Goal: Transaction & Acquisition: Purchase product/service

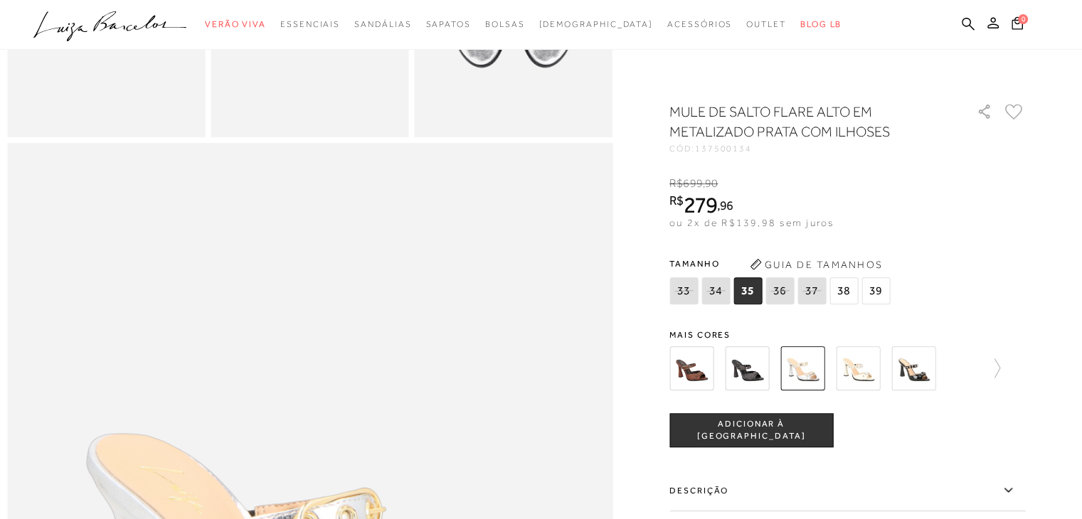
scroll to position [640, 0]
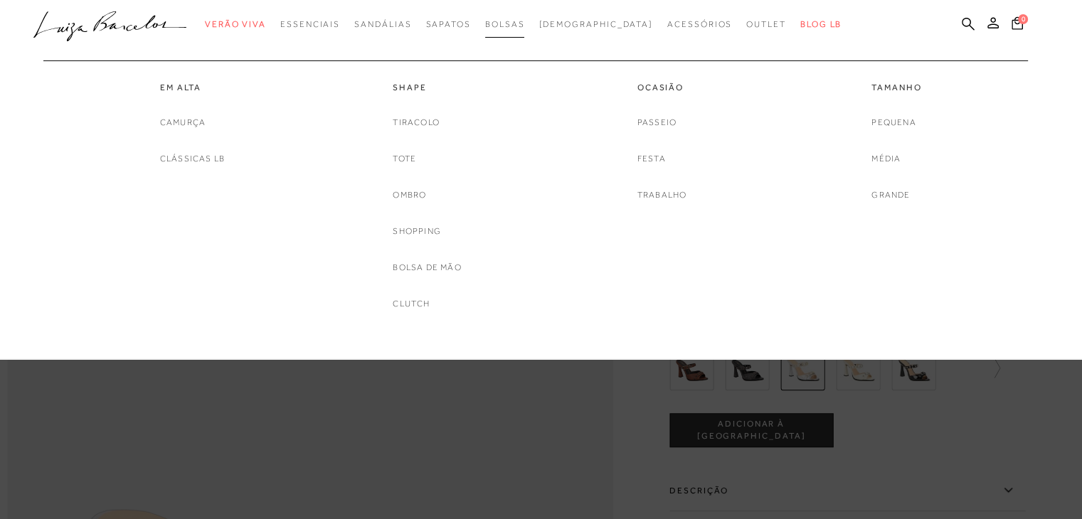
click at [525, 26] on span "Bolsas" at bounding box center [505, 24] width 40 height 10
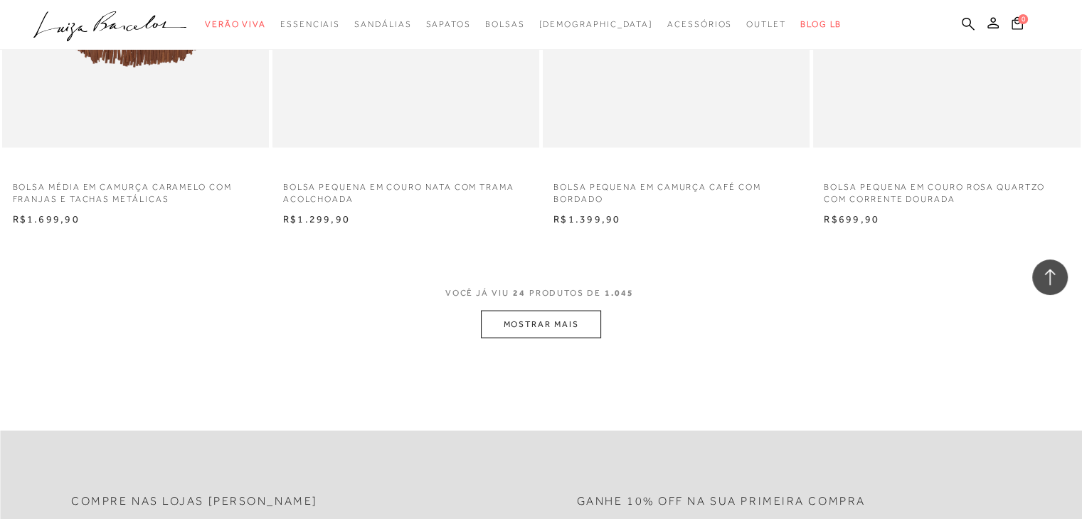
scroll to position [2844, 0]
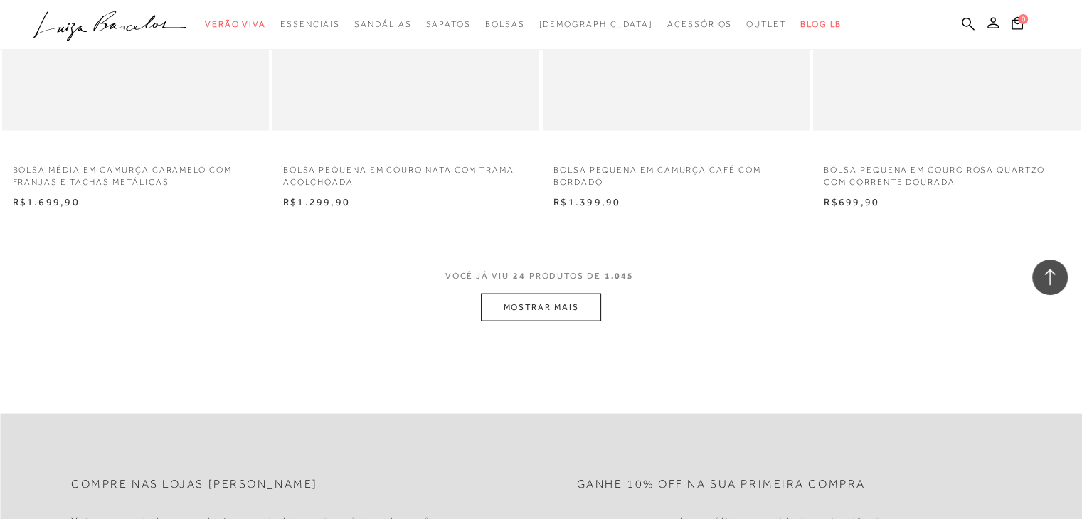
click at [509, 316] on button "MOSTRAR MAIS" at bounding box center [540, 308] width 119 height 28
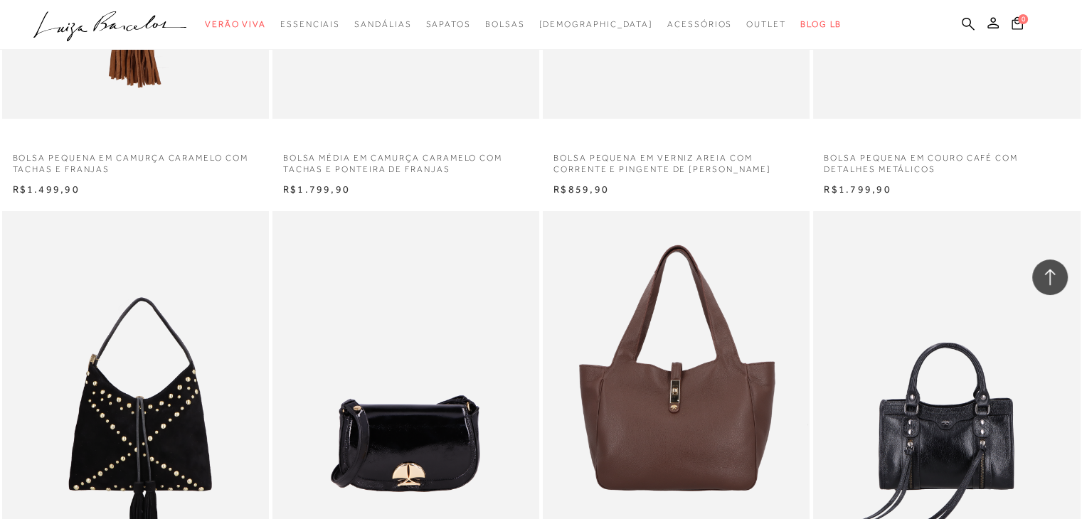
scroll to position [5689, 0]
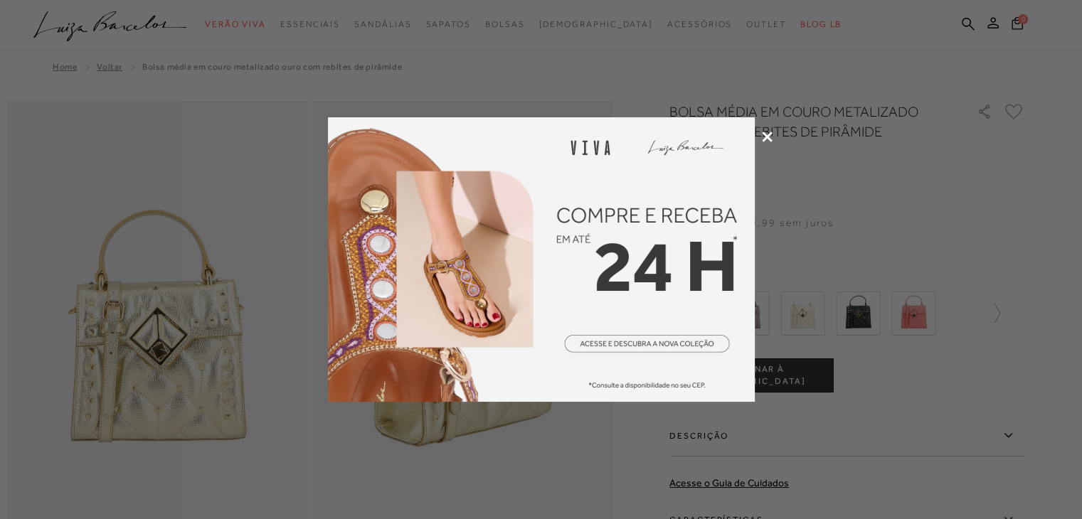
click at [762, 140] on icon at bounding box center [767, 137] width 11 height 11
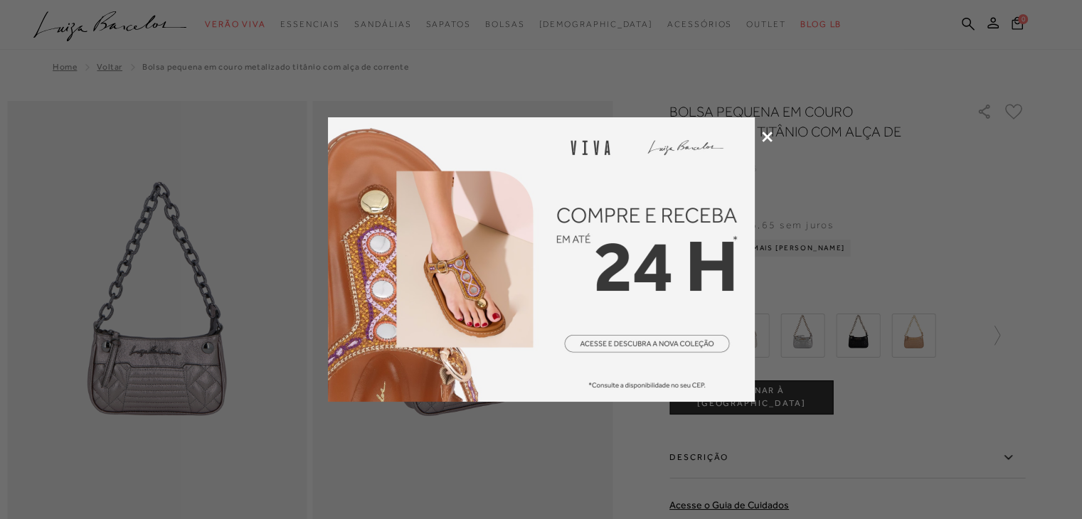
click at [765, 141] on icon at bounding box center [767, 137] width 11 height 11
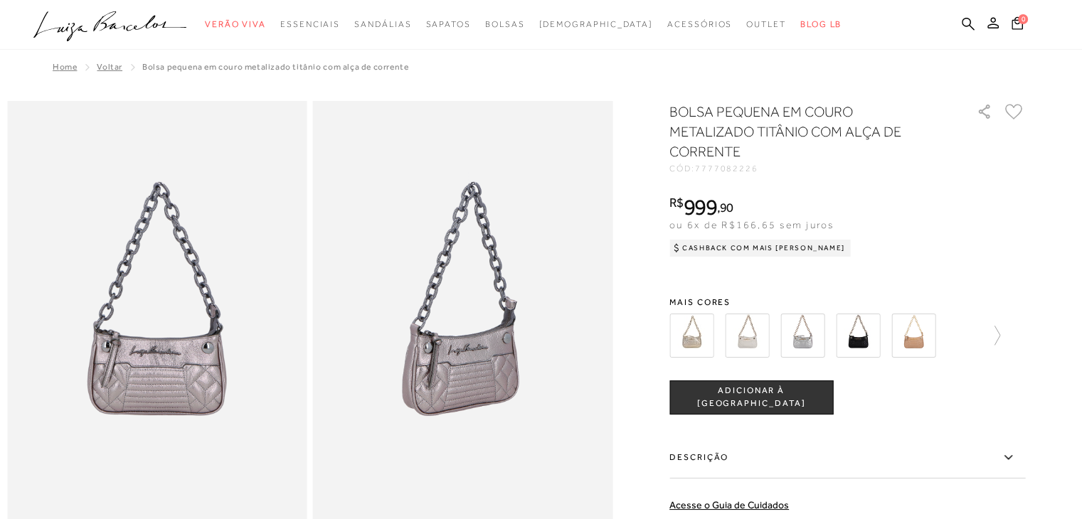
click at [798, 331] on img at bounding box center [802, 336] width 44 height 44
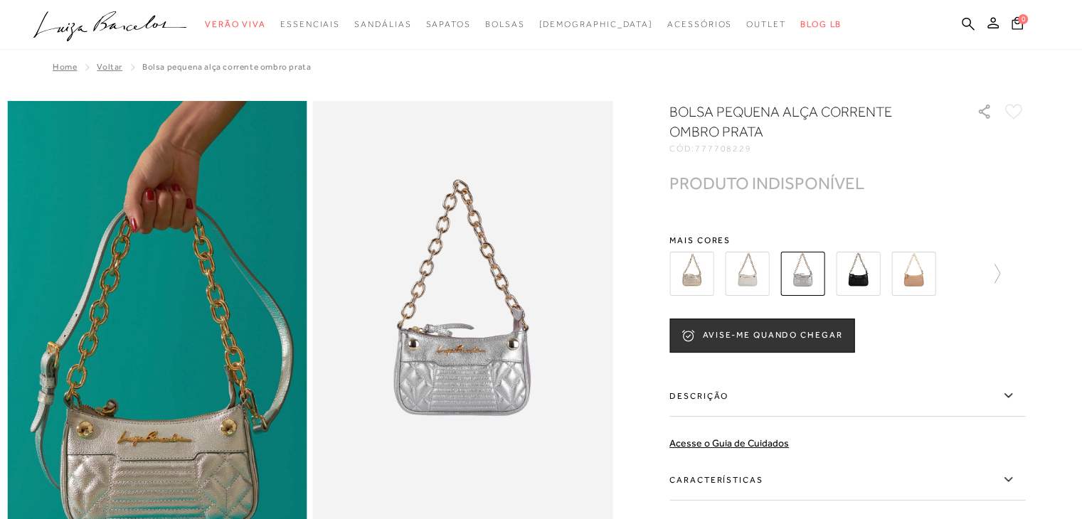
click at [855, 272] on img at bounding box center [858, 274] width 44 height 44
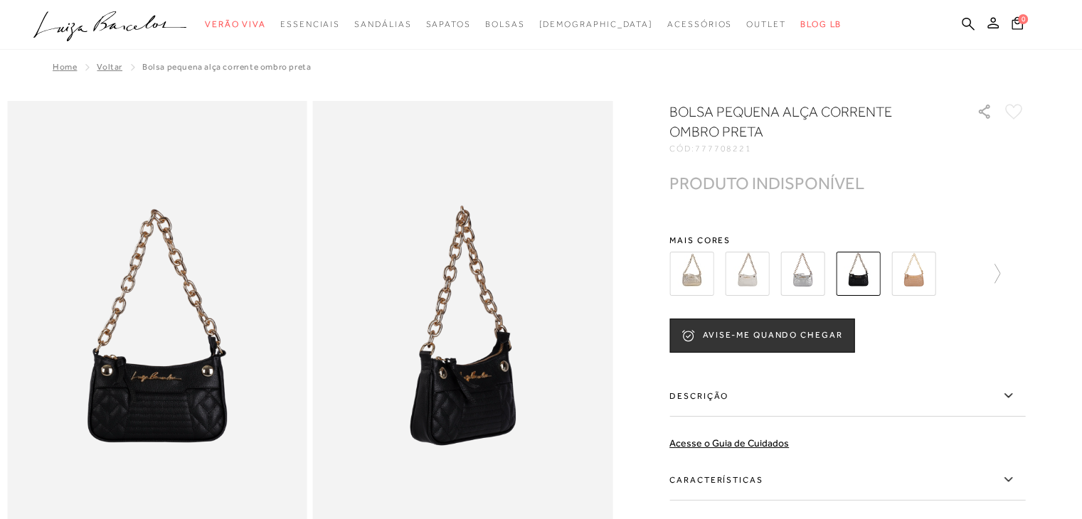
click at [801, 270] on img at bounding box center [802, 274] width 44 height 44
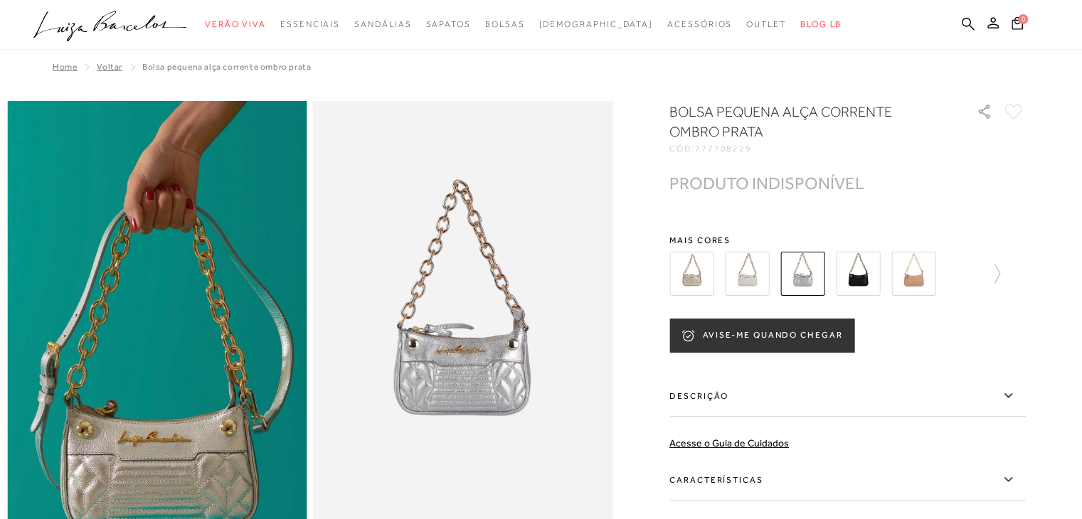
click at [771, 343] on button "AVISE-ME QUANDO CHEGAR" at bounding box center [761, 336] width 185 height 34
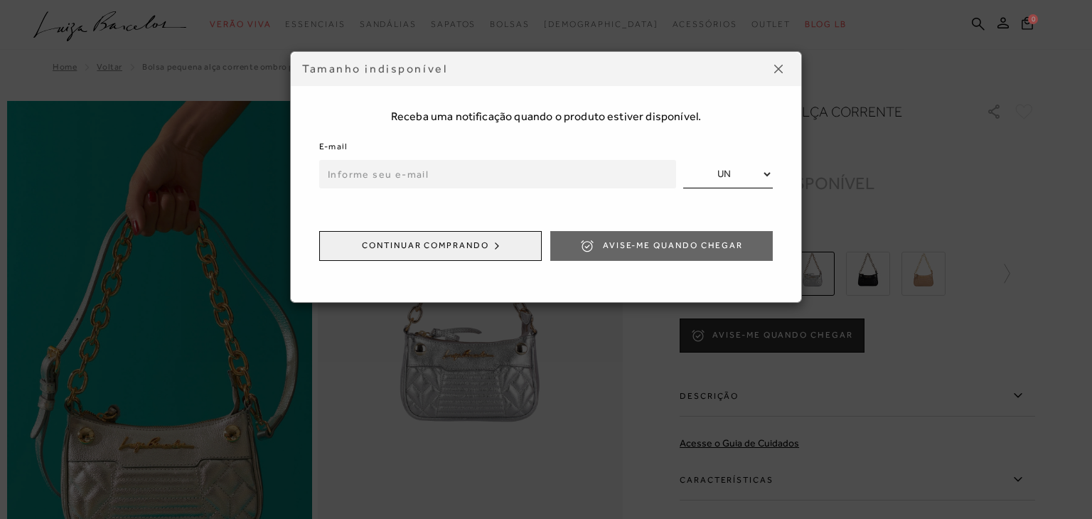
click at [407, 178] on input "email" at bounding box center [497, 174] width 357 height 28
type input "maiferraz"
